Goal: Feedback & Contribution: Submit feedback/report problem

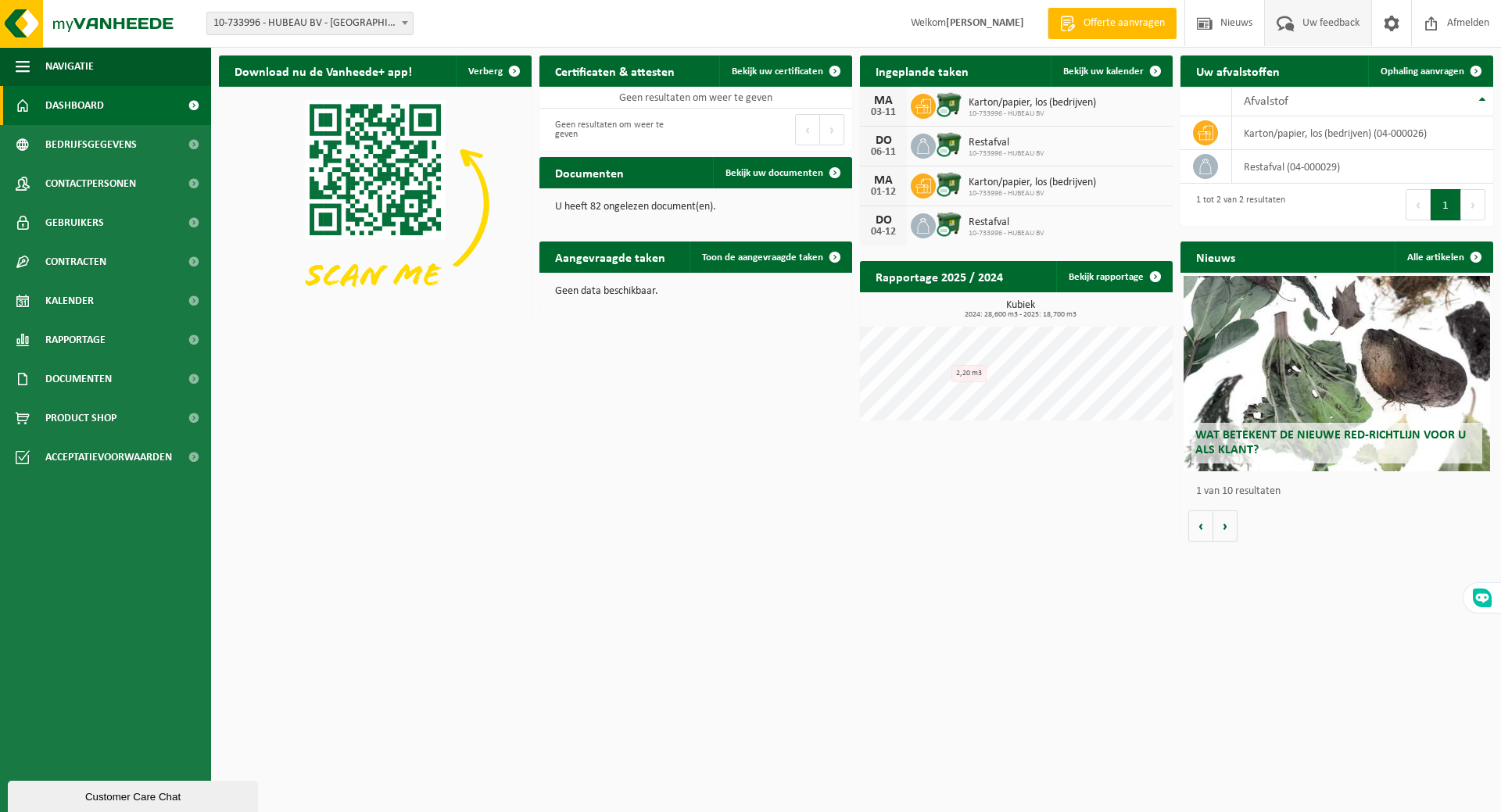
click at [1325, 23] on span "Uw feedback" at bounding box center [1330, 23] width 65 height 46
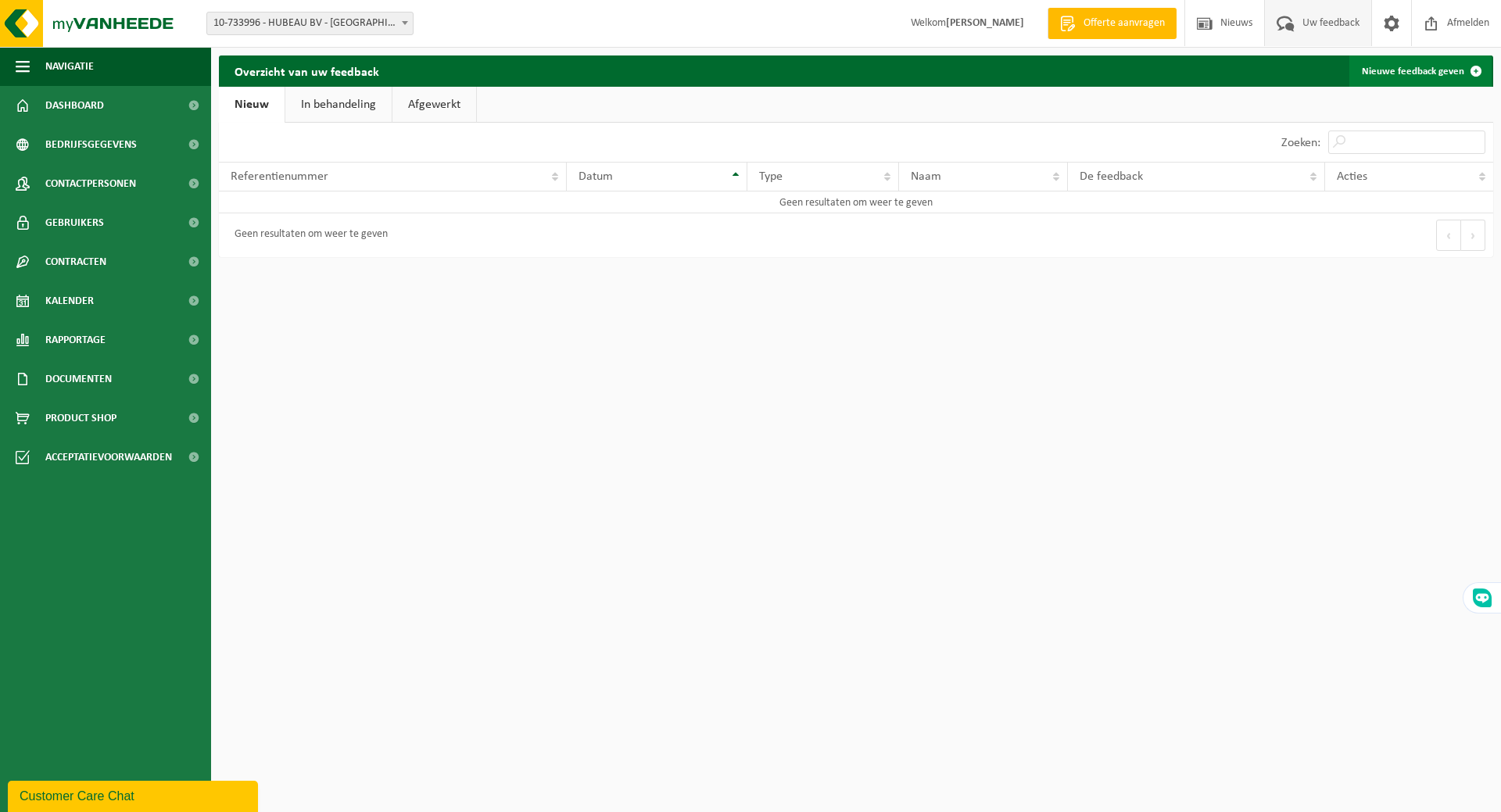
click at [1398, 74] on link "Nieuwe feedback geven" at bounding box center [1420, 71] width 142 height 31
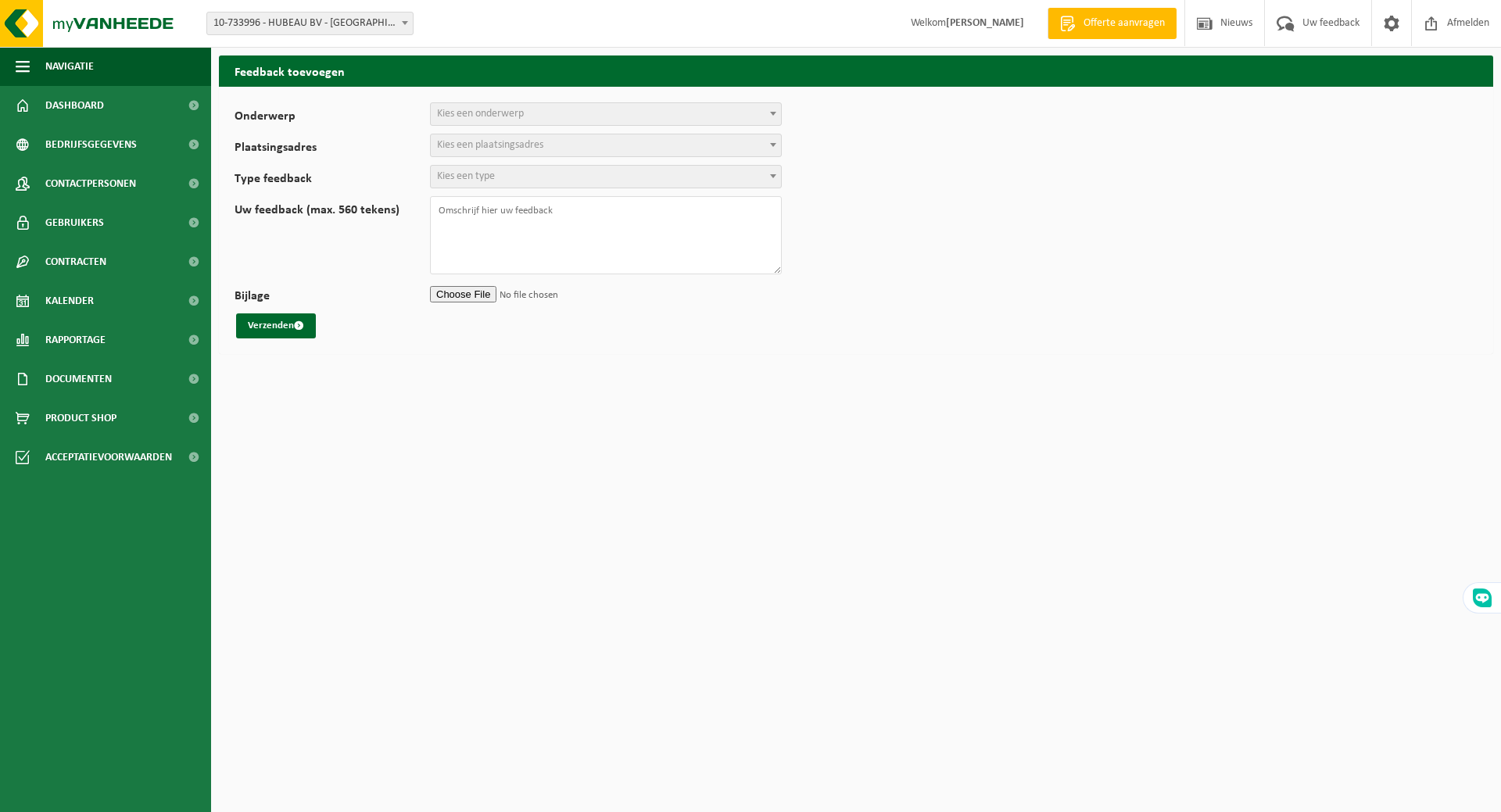
select select
click at [539, 115] on span "Kies een onderwerp" at bounding box center [605, 113] width 350 height 22
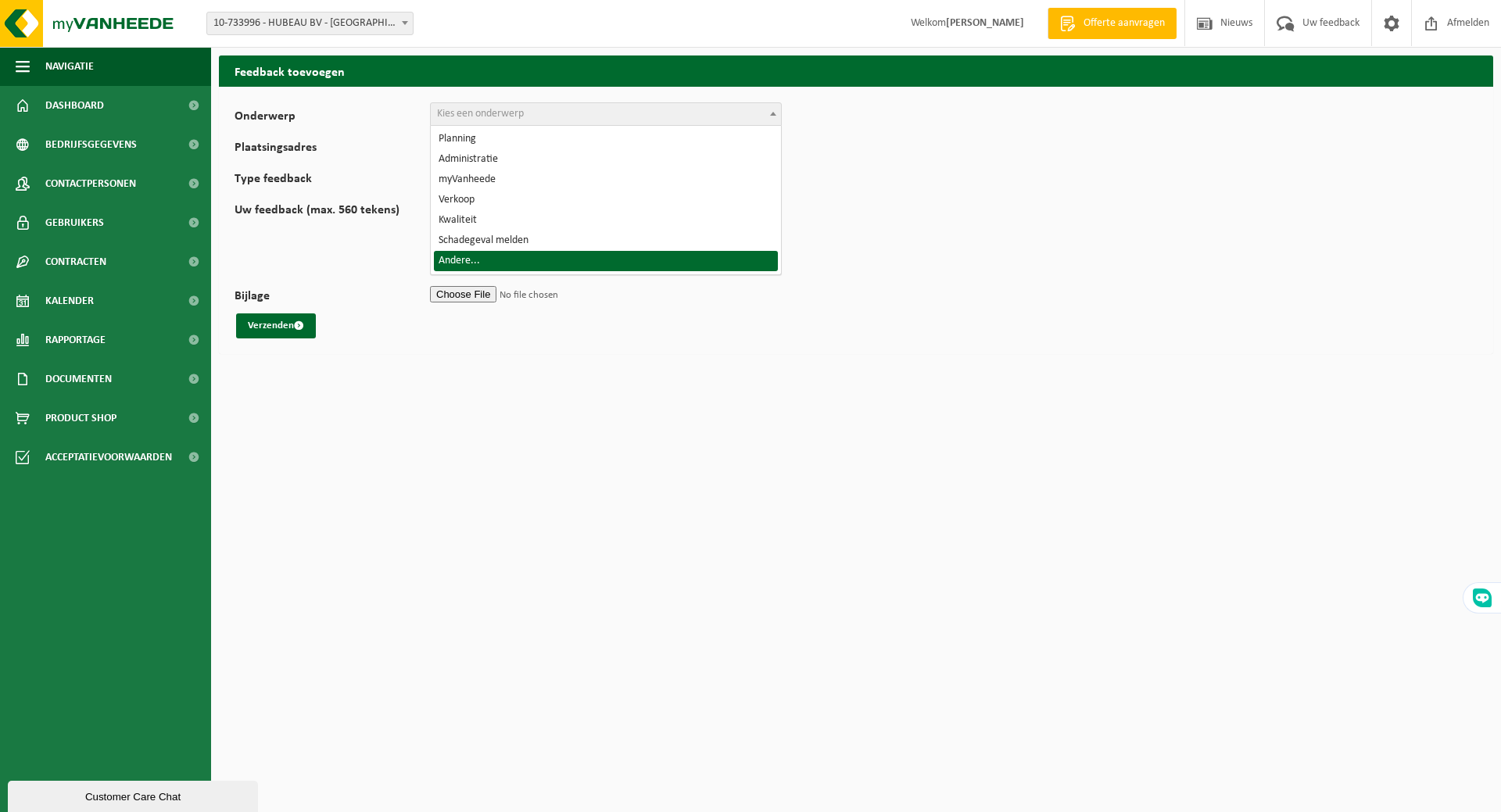
select select "32"
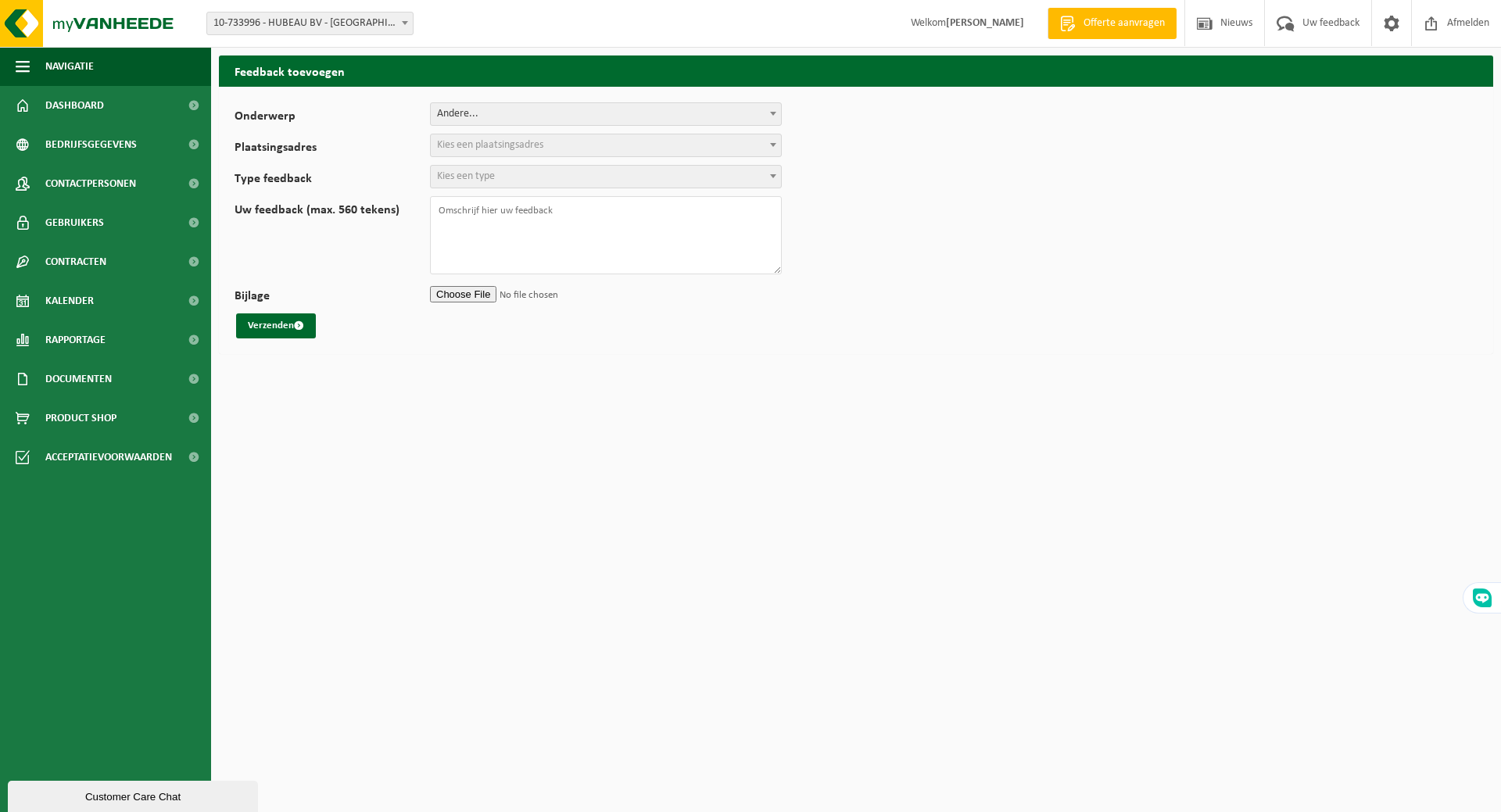
click at [521, 146] on span "Kies een plaatsingsadres" at bounding box center [489, 145] width 106 height 12
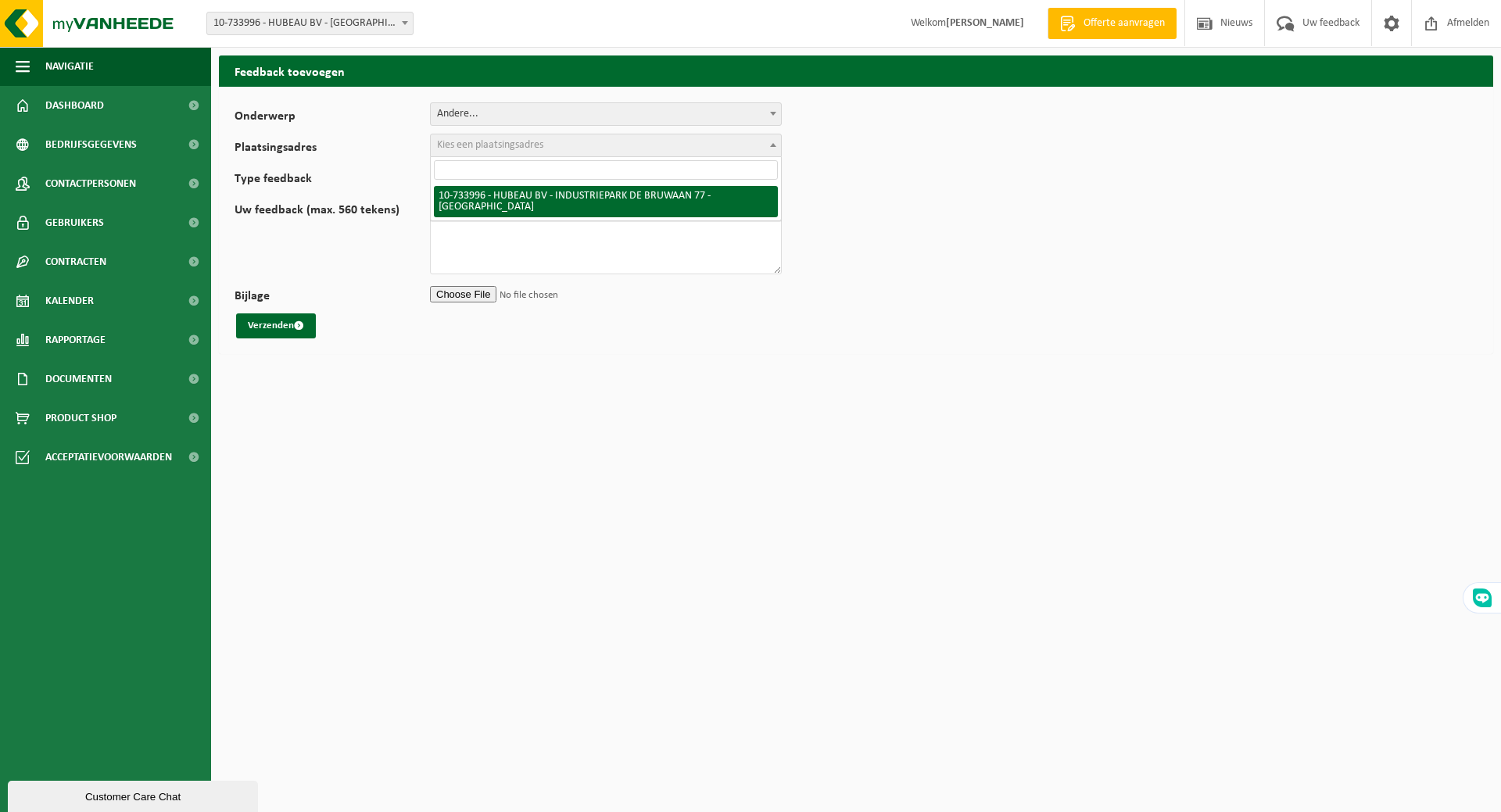
select select "10986"
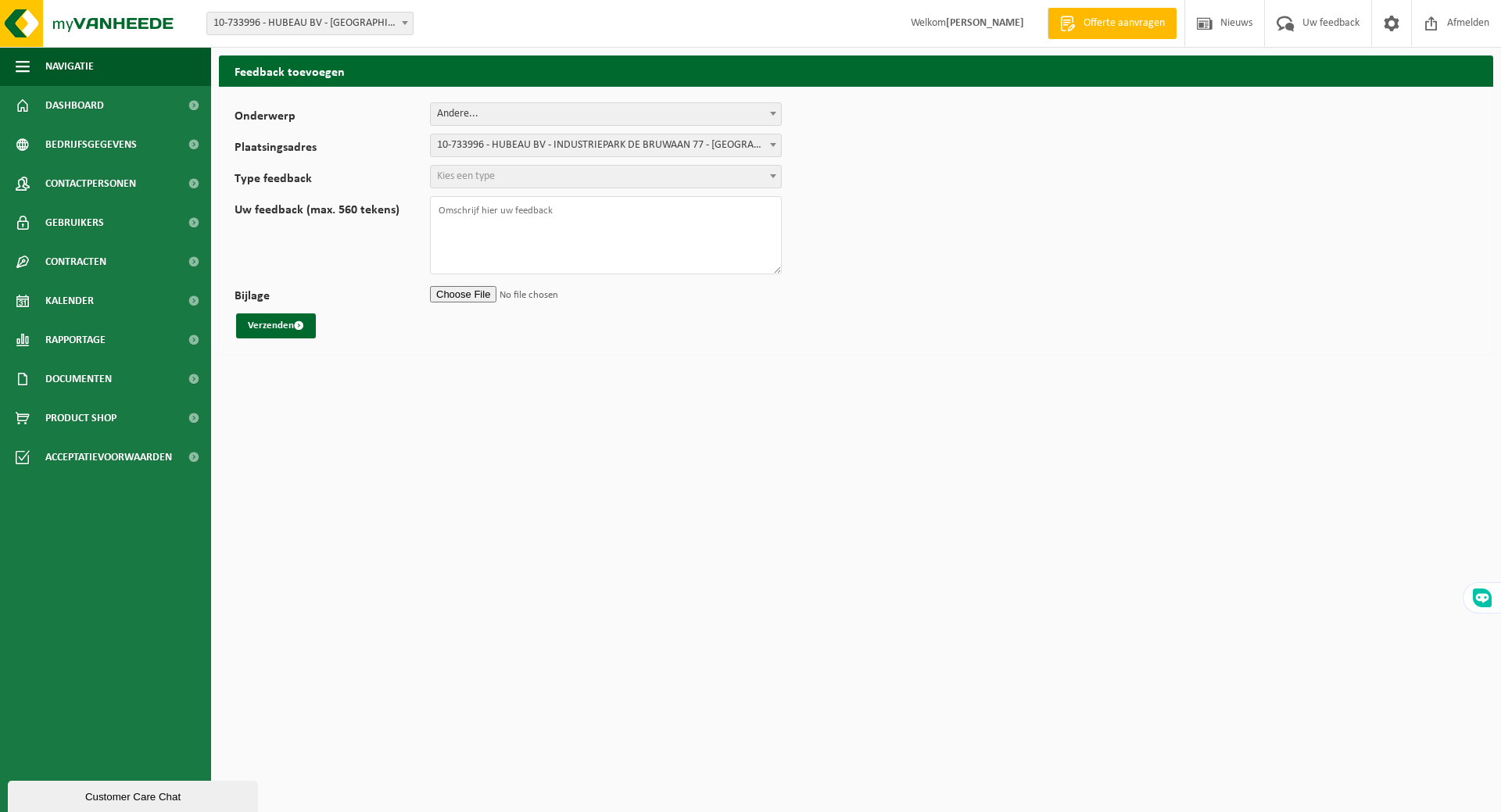
click at [511, 174] on span "Kies een type" at bounding box center [605, 176] width 350 height 22
select select "QUE"
click at [501, 214] on textarea "Uw feedback (max. 560 tekens)" at bounding box center [605, 235] width 352 height 78
click at [772, 233] on textarea "Beste Sinds kort merken we dat derden hun persoonlijk afval in onze containers …" at bounding box center [605, 235] width 352 height 78
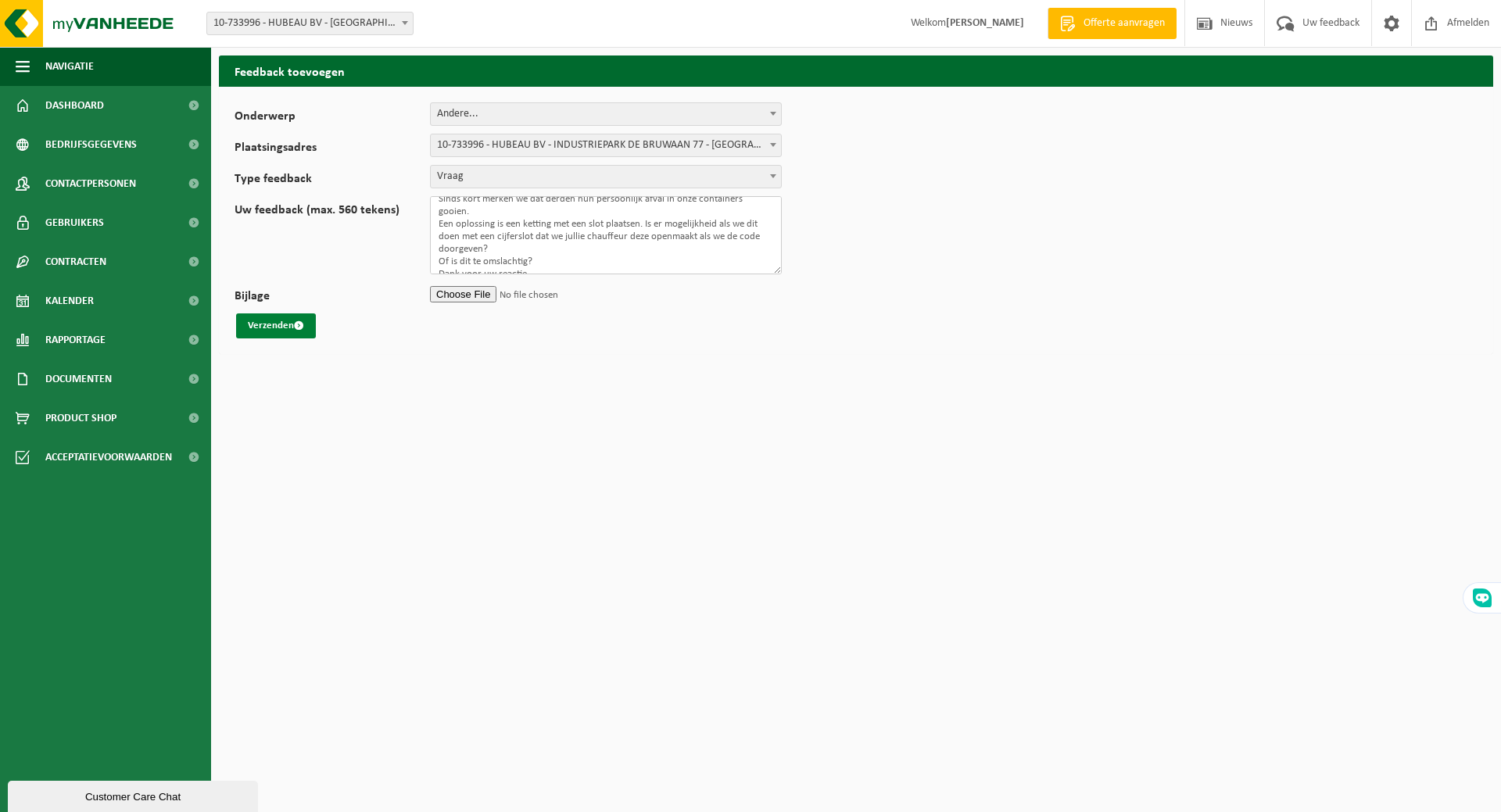
type textarea "Beste Sinds kort merken we dat derden hun persoonlijk afval in onze containers …"
click at [292, 327] on button "Verzenden" at bounding box center [276, 325] width 80 height 25
